Goal: Task Accomplishment & Management: Manage account settings

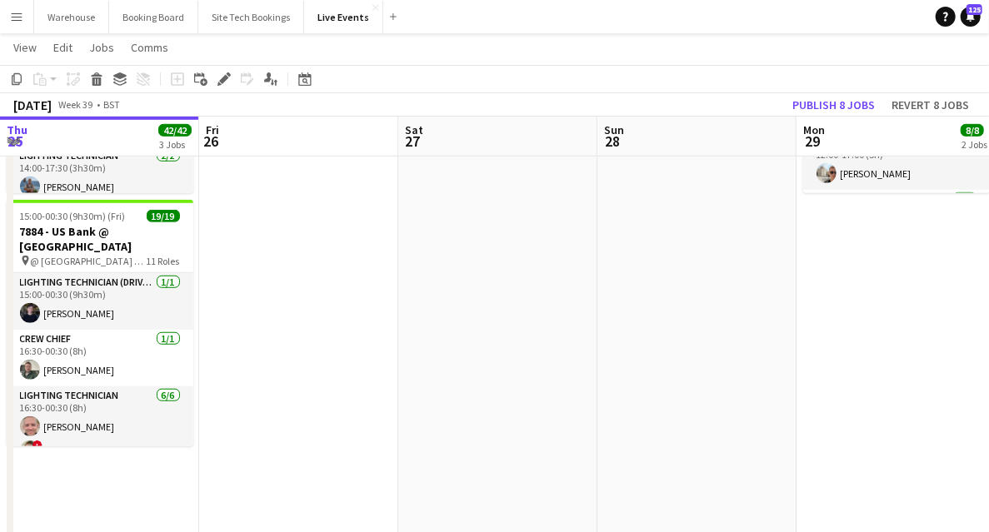
scroll to position [441, 0]
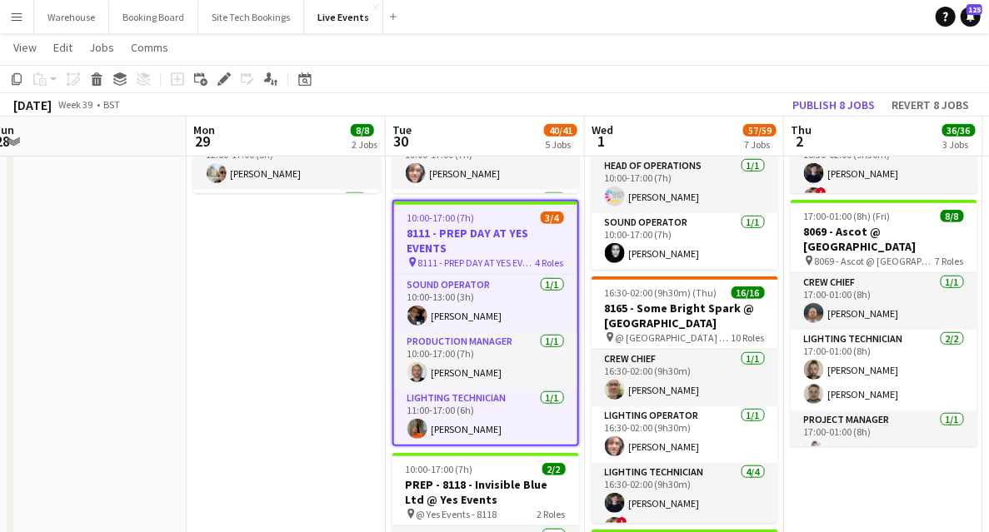
click at [274, 323] on app-date-cell "09:00-17:00 (8h) 4/4 7794 & 7781 - PREP DAY AT YES EVENTS pin 7794 & 7781 - PRE…" at bounding box center [286, 502] width 199 height 1631
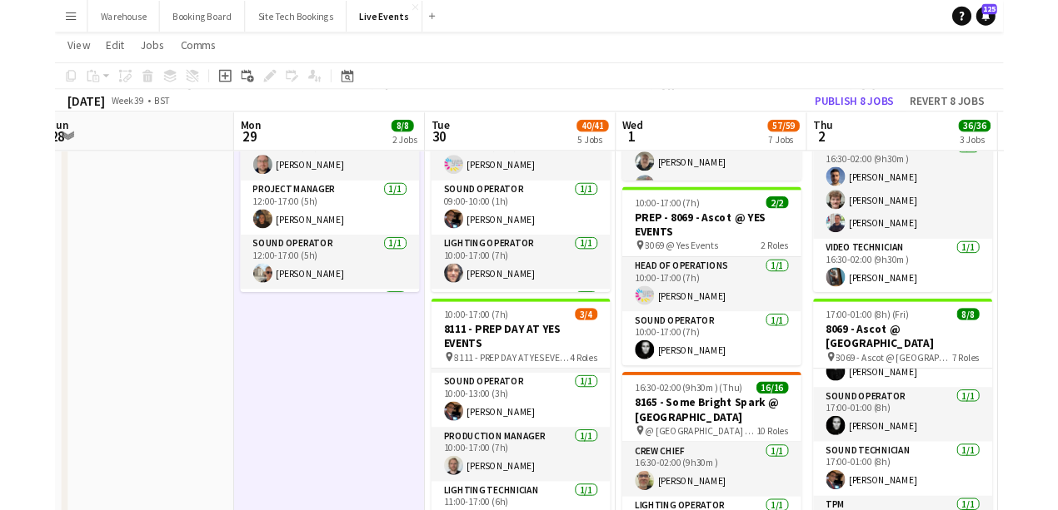
scroll to position [666, 0]
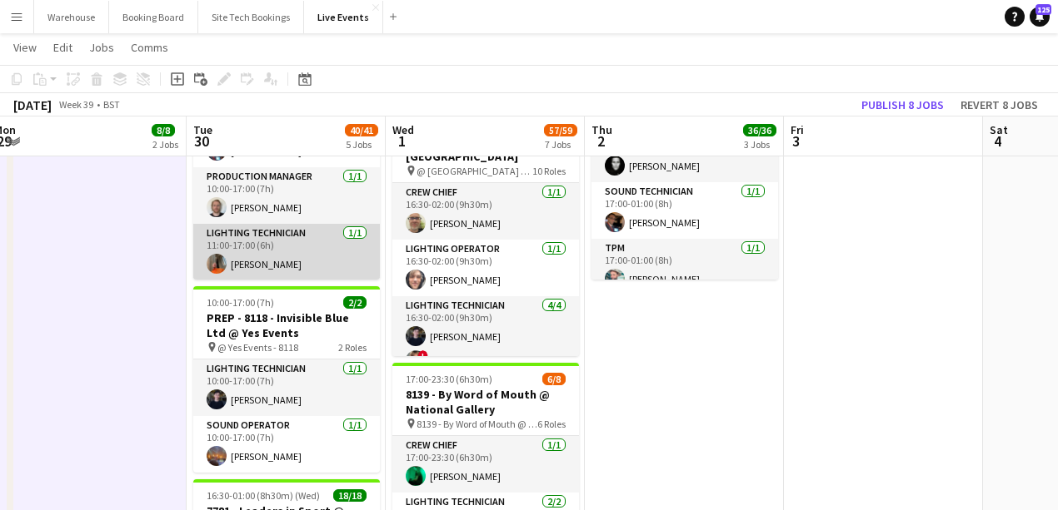
click at [217, 265] on app-user-avatar at bounding box center [217, 264] width 20 height 20
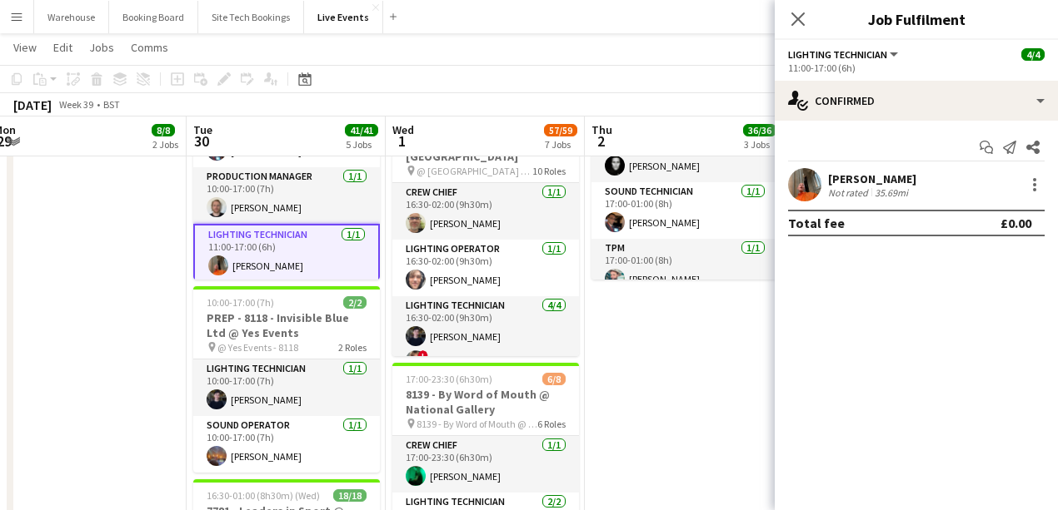
click at [156, 293] on app-date-cell "09:00-17:00 (8h) 4/4 7794 & 7781 - PREP DAY AT YES EVENTS pin 7794 & 7781 - PRE…" at bounding box center [87, 335] width 199 height 1631
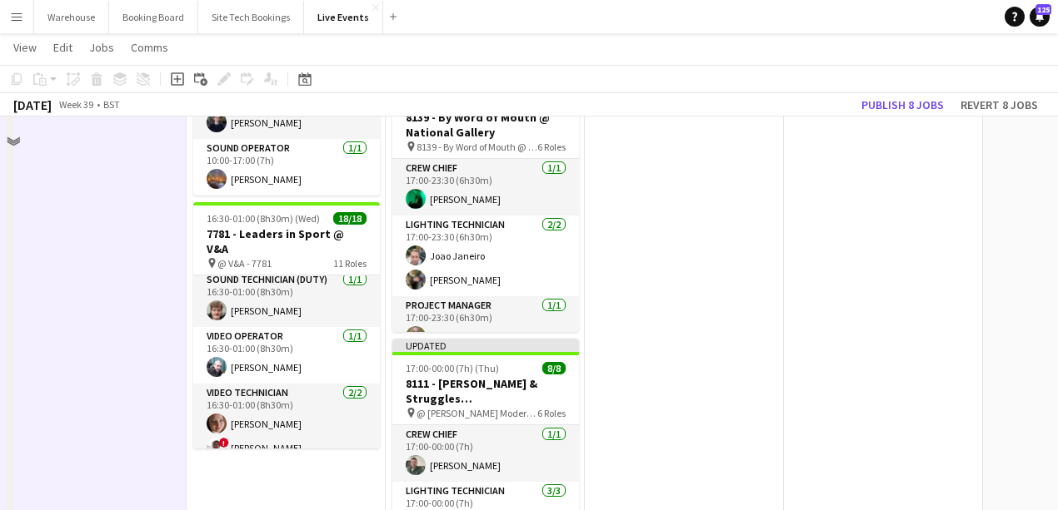
scroll to position [555, 0]
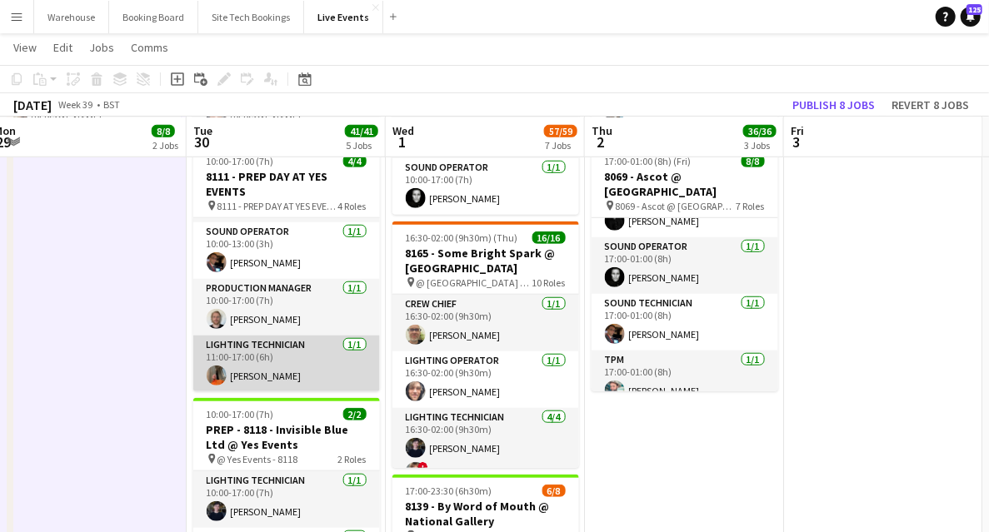
click at [208, 370] on app-user-avatar at bounding box center [217, 376] width 20 height 20
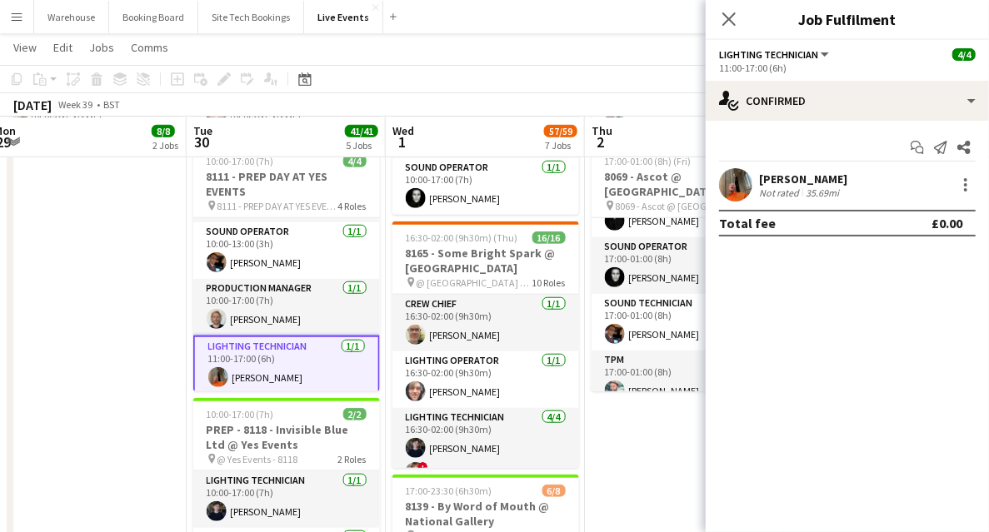
click at [727, 191] on app-user-avatar at bounding box center [735, 184] width 33 height 33
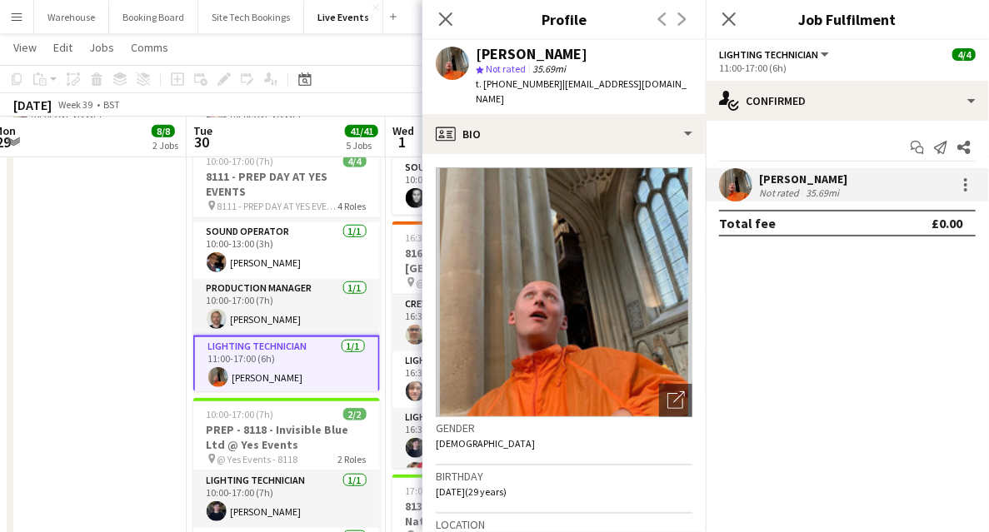
click at [725, 190] on app-user-avatar at bounding box center [735, 184] width 33 height 33
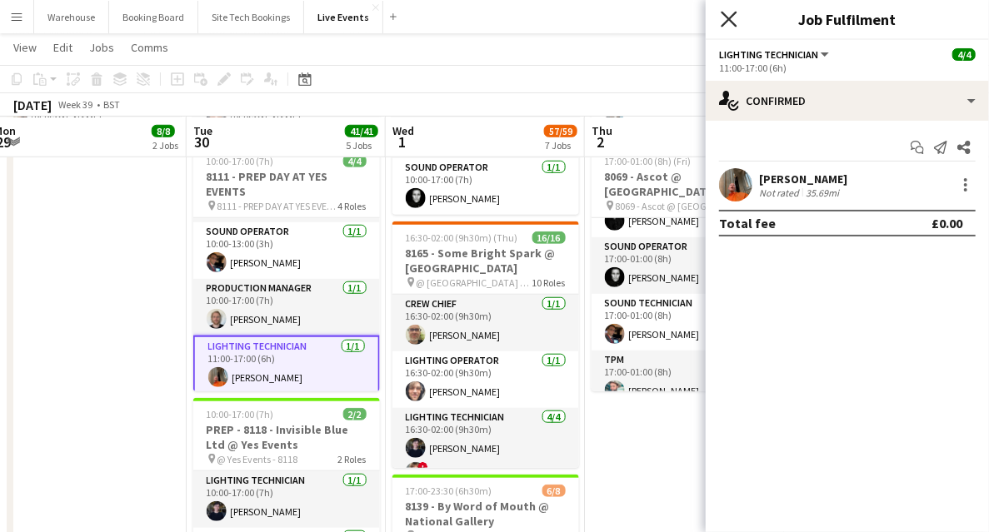
click at [735, 15] on icon "Close pop-in" at bounding box center [728, 19] width 16 height 16
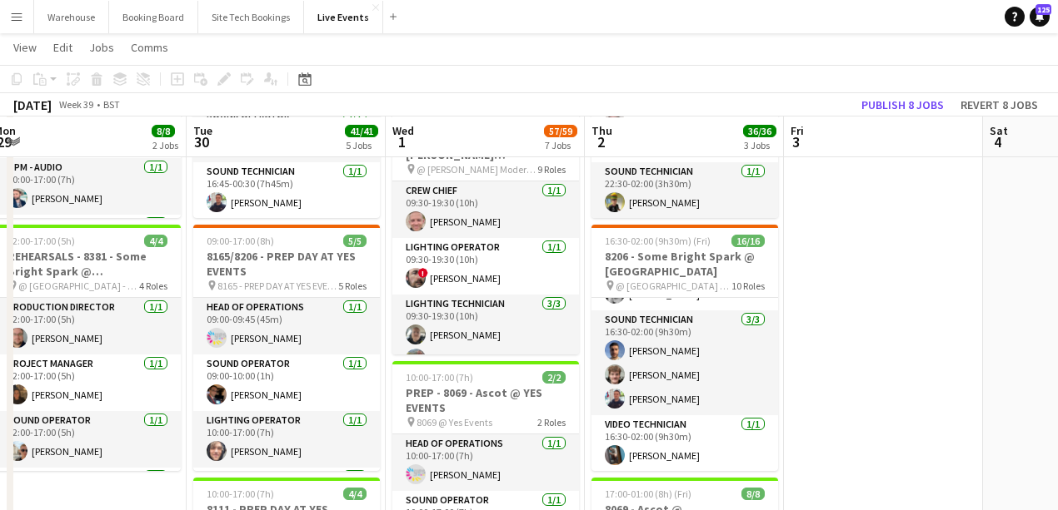
scroll to position [0, 0]
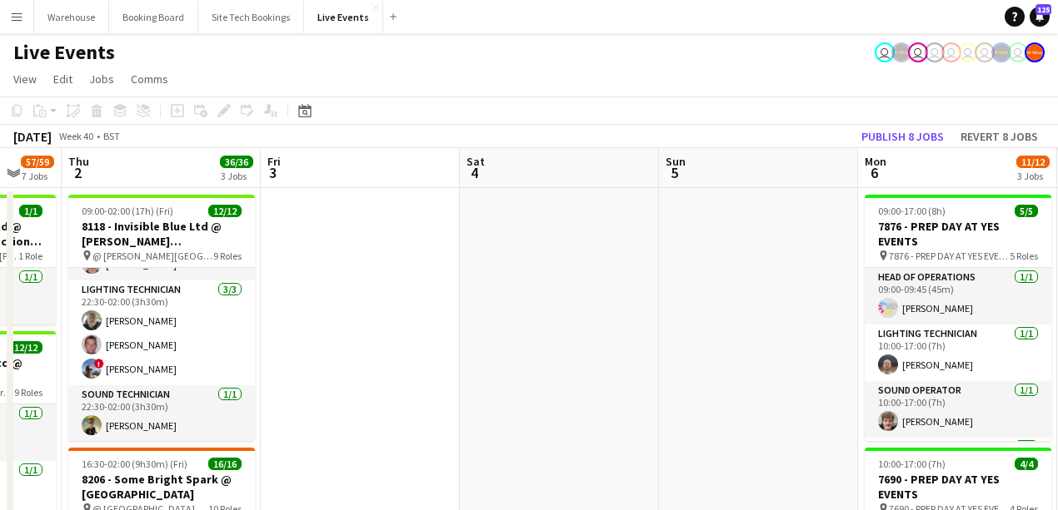
drag, startPoint x: 994, startPoint y: 323, endPoint x: 593, endPoint y: 333, distance: 401.5
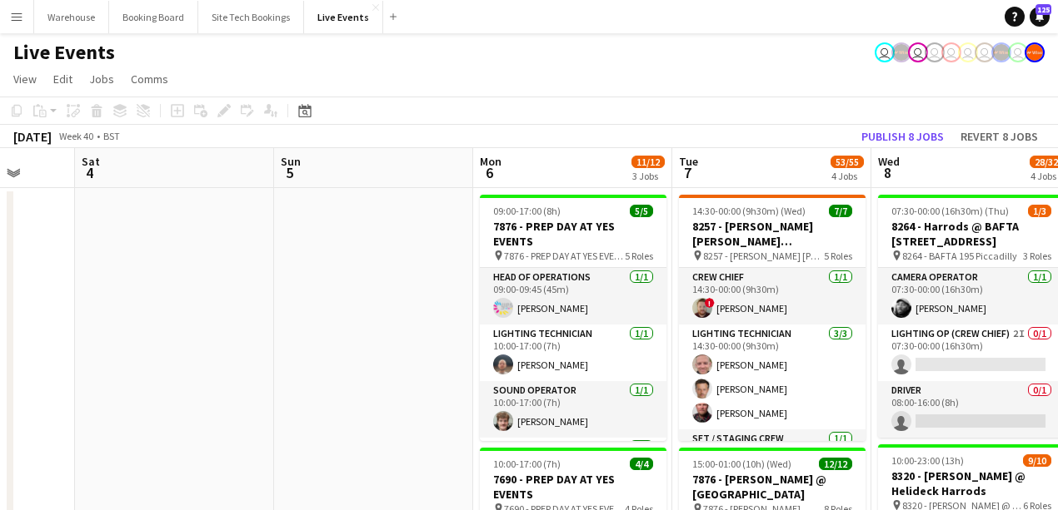
drag, startPoint x: 645, startPoint y: 365, endPoint x: 251, endPoint y: 306, distance: 397.5
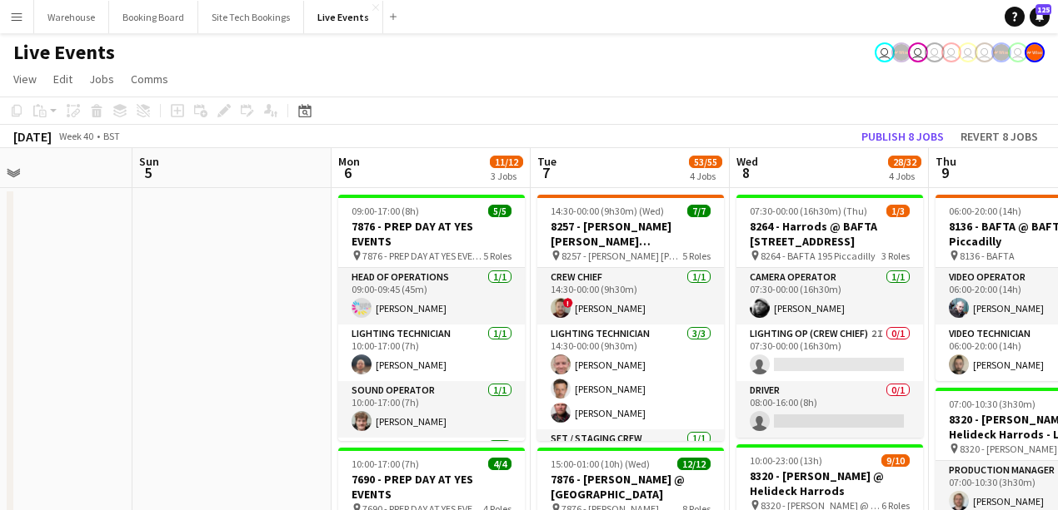
scroll to position [55, 0]
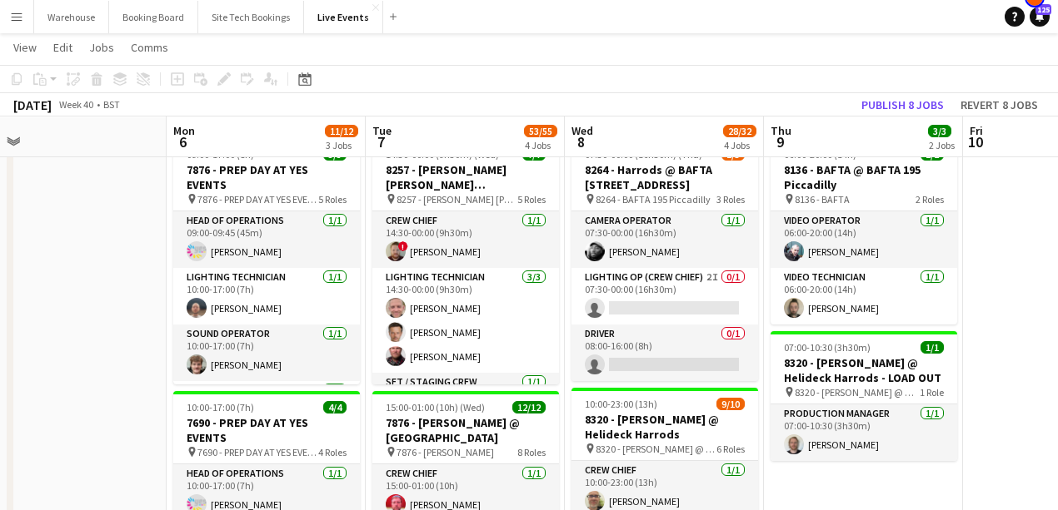
drag, startPoint x: 276, startPoint y: 270, endPoint x: 63, endPoint y: 264, distance: 213.3
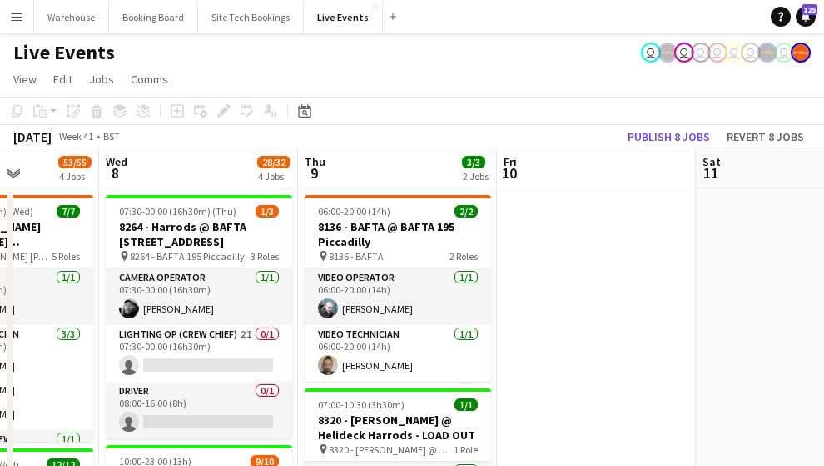
scroll to position [0, 463]
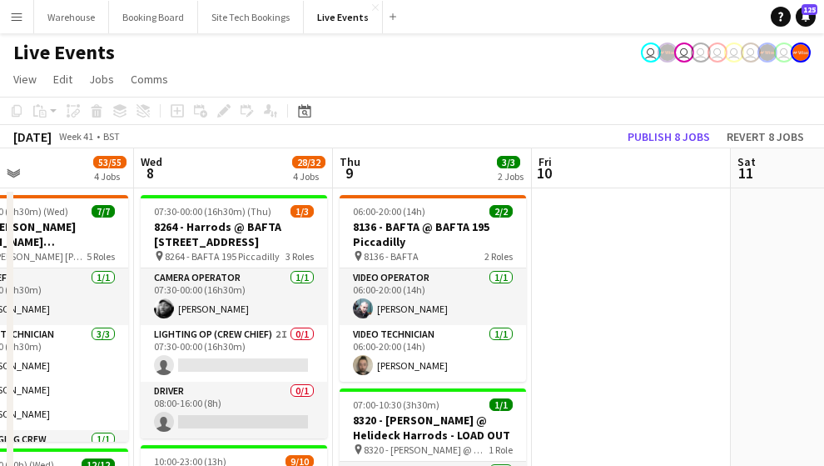
drag, startPoint x: 381, startPoint y: 364, endPoint x: 636, endPoint y: 346, distance: 255.4
